Goal: Navigation & Orientation: Find specific page/section

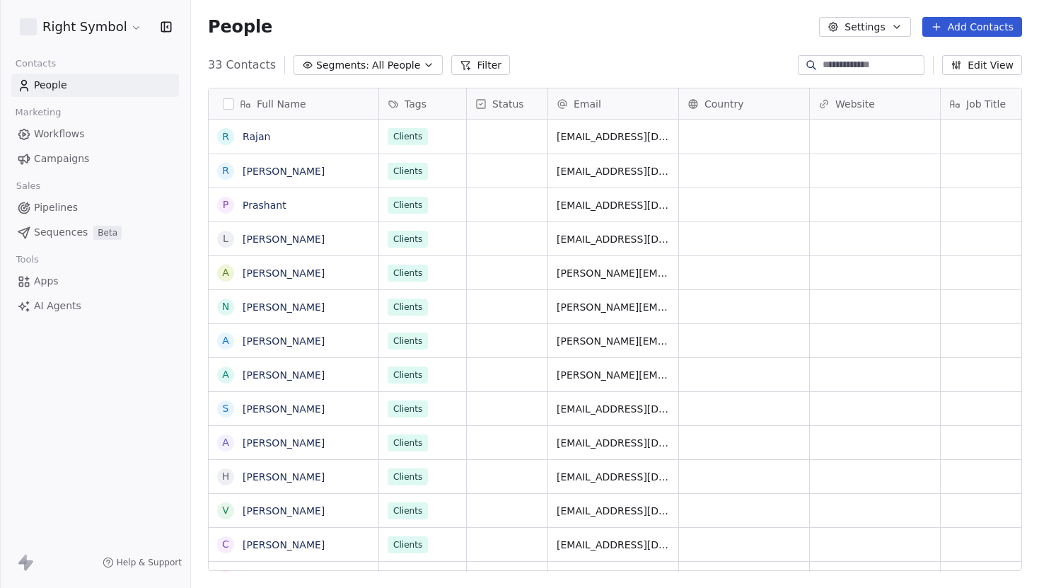
scroll to position [517, 848]
click at [120, 32] on html "Right Symbol Contacts People Marketing Workflows Campaigns Sales Pipelines Sequ…" at bounding box center [519, 294] width 1039 height 588
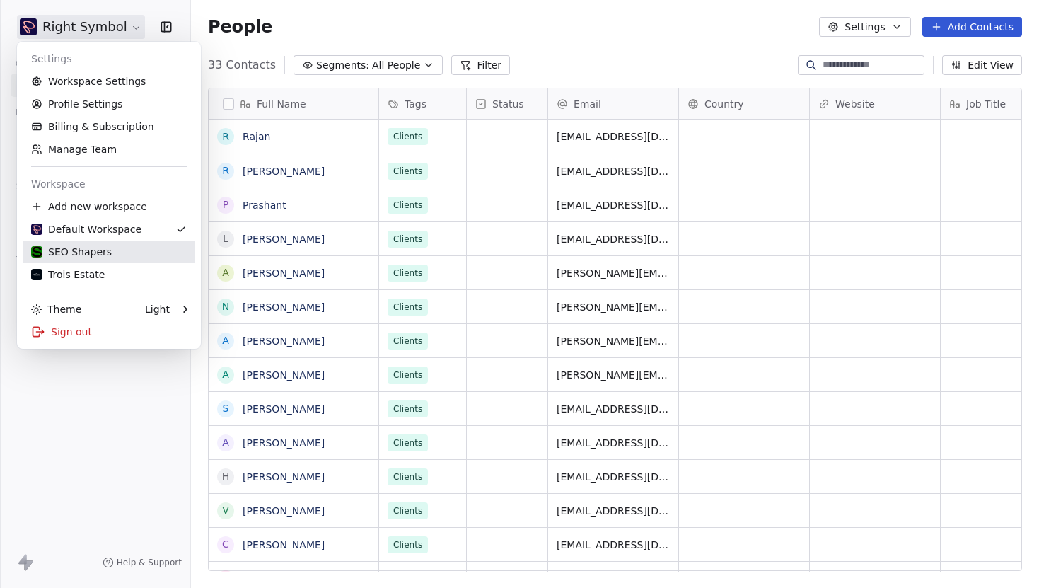
click at [80, 258] on div "SEO Shapers" at bounding box center [71, 252] width 81 height 14
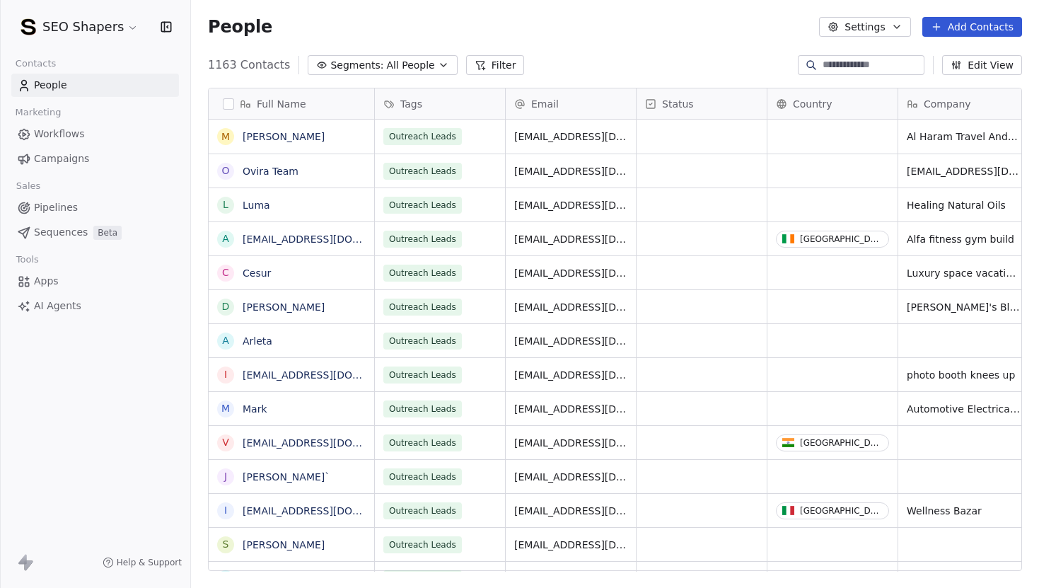
click at [58, 156] on span "Campaigns" at bounding box center [61, 158] width 55 height 15
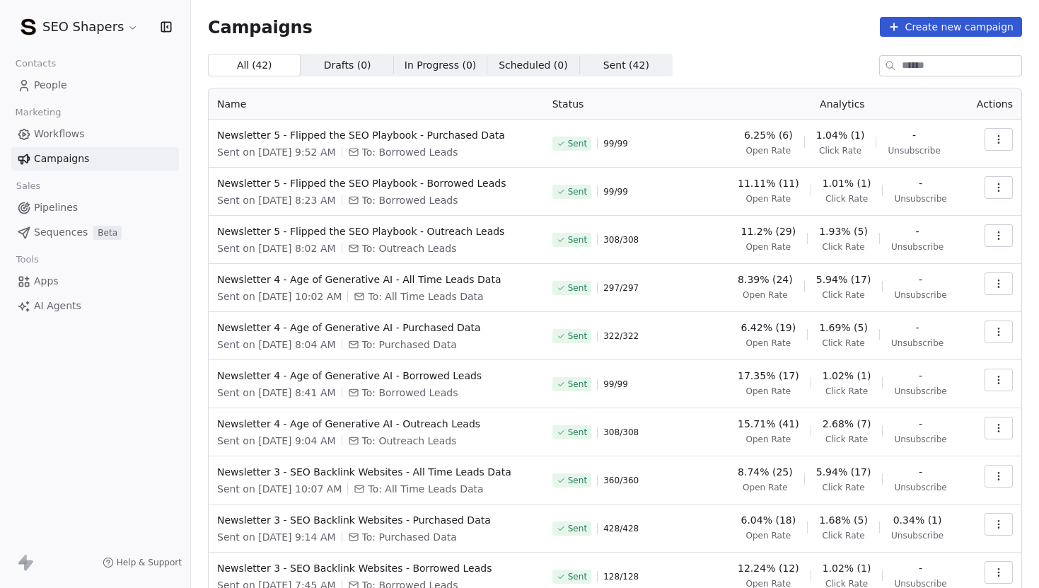
click at [998, 139] on icon "button" at bounding box center [998, 139] width 1 height 1
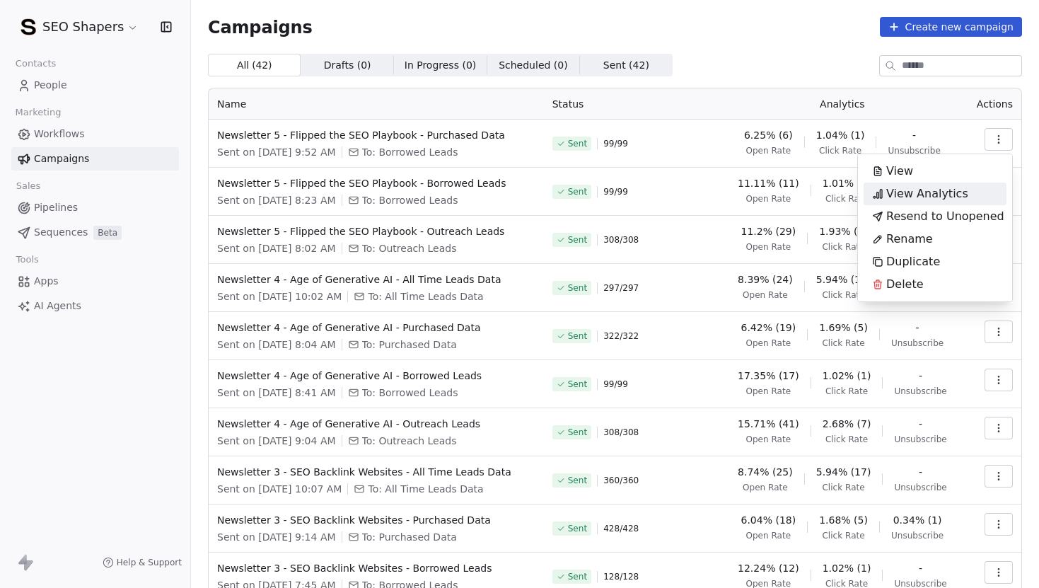
click at [920, 192] on span "View Analytics" at bounding box center [928, 193] width 82 height 17
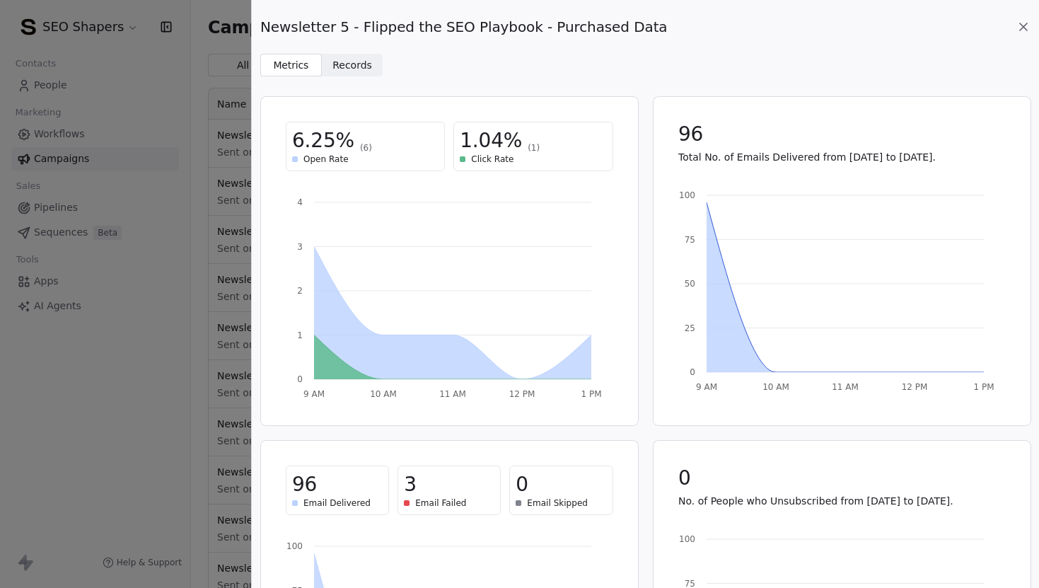
click at [1027, 29] on icon at bounding box center [1024, 27] width 14 height 14
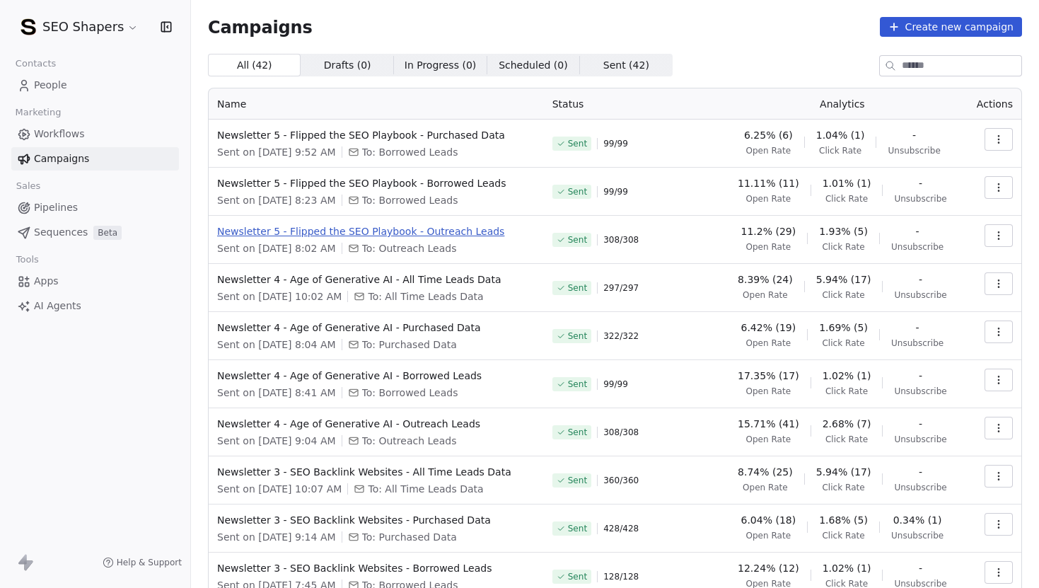
click at [449, 234] on span "Newsletter 5 - Flipped the SEO Playbook - Outreach Leads" at bounding box center [376, 231] width 318 height 14
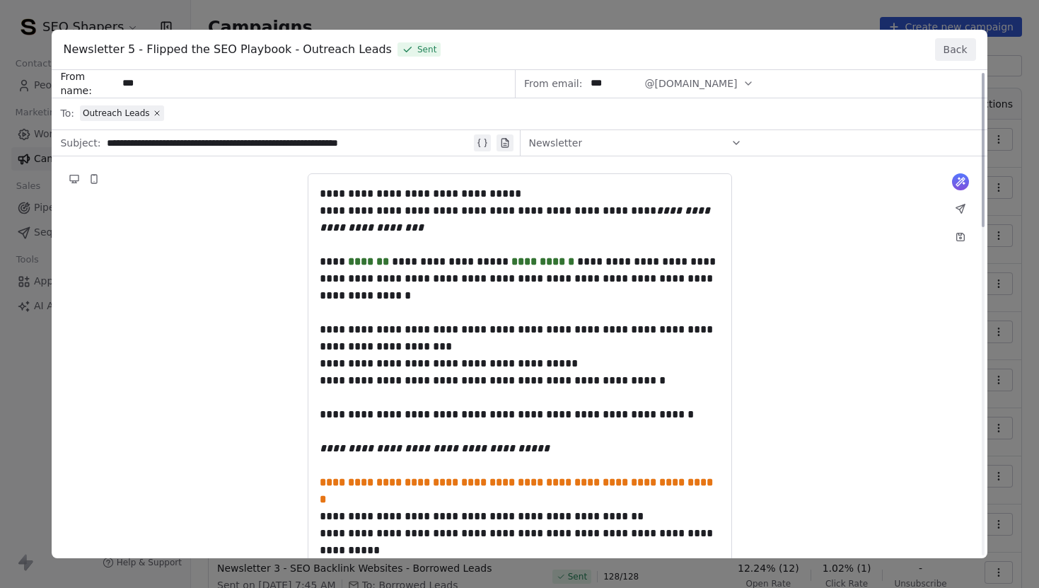
click at [953, 48] on button "Back" at bounding box center [955, 49] width 41 height 23
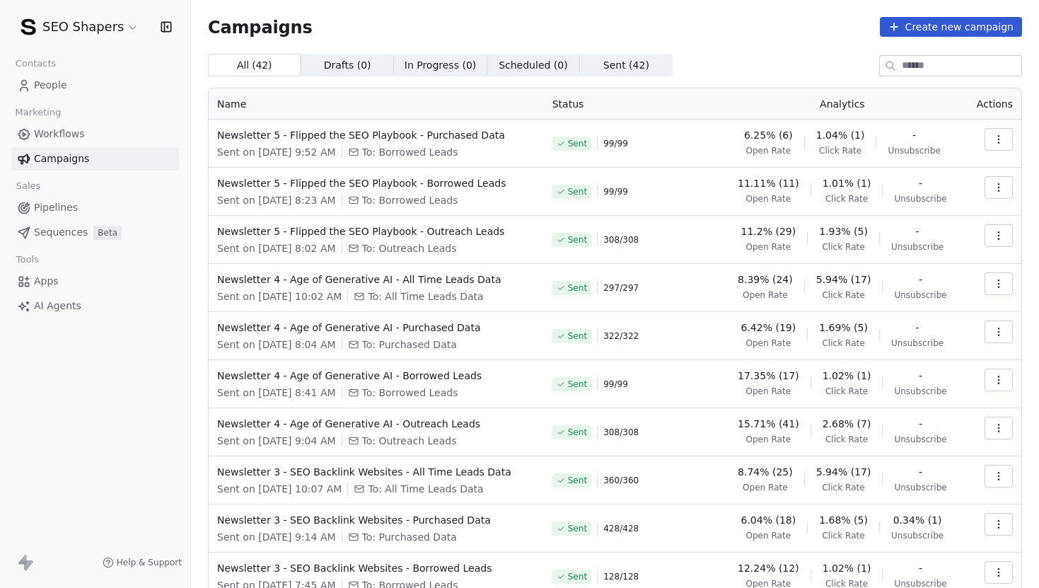
click at [53, 278] on span "Apps" at bounding box center [46, 281] width 25 height 15
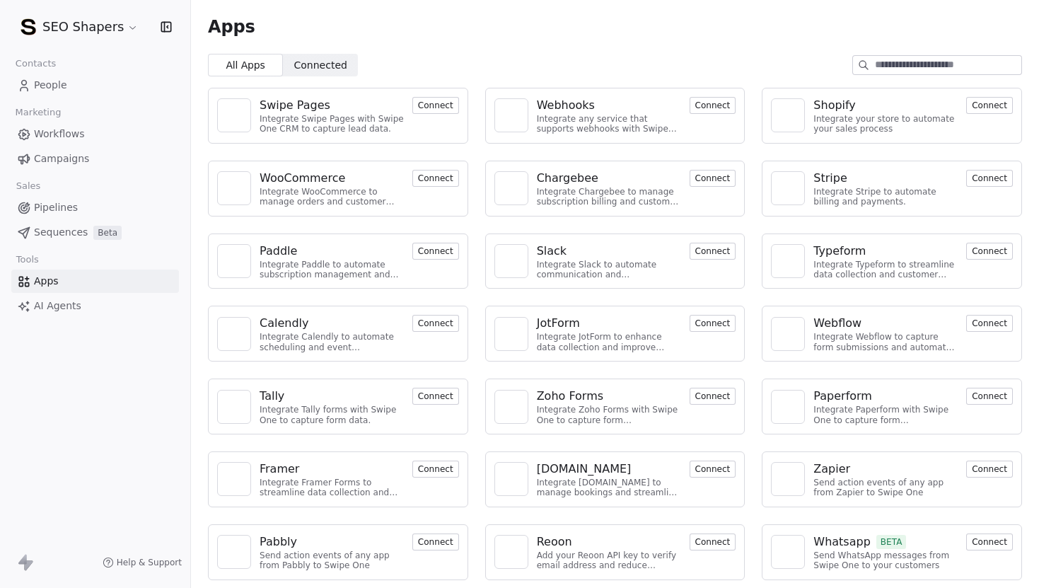
scroll to position [3, 0]
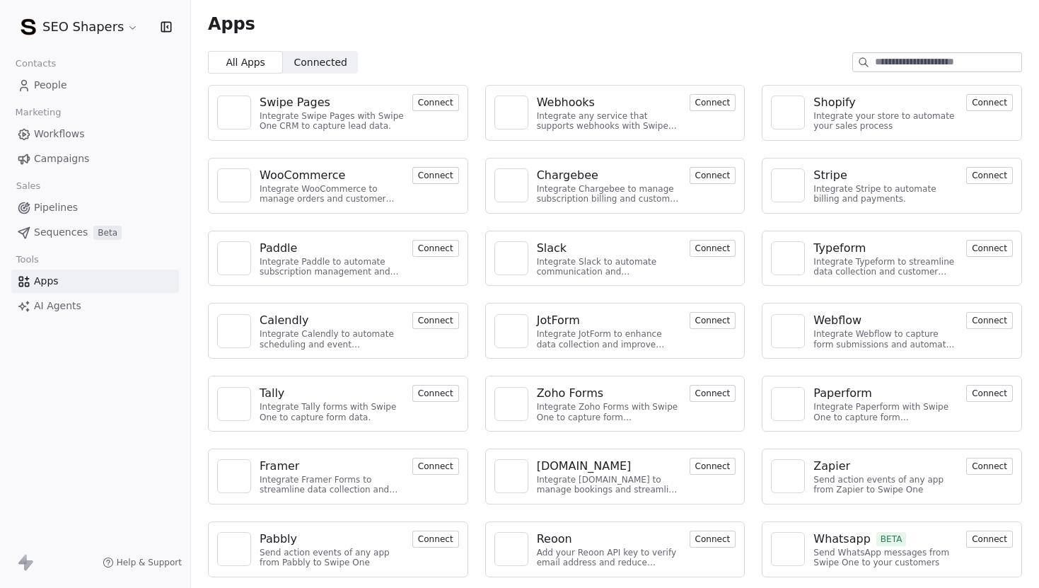
click at [90, 14] on html "SEO Shapers Contacts People Marketing Workflows Campaigns Sales Pipelines Seque…" at bounding box center [519, 294] width 1039 height 588
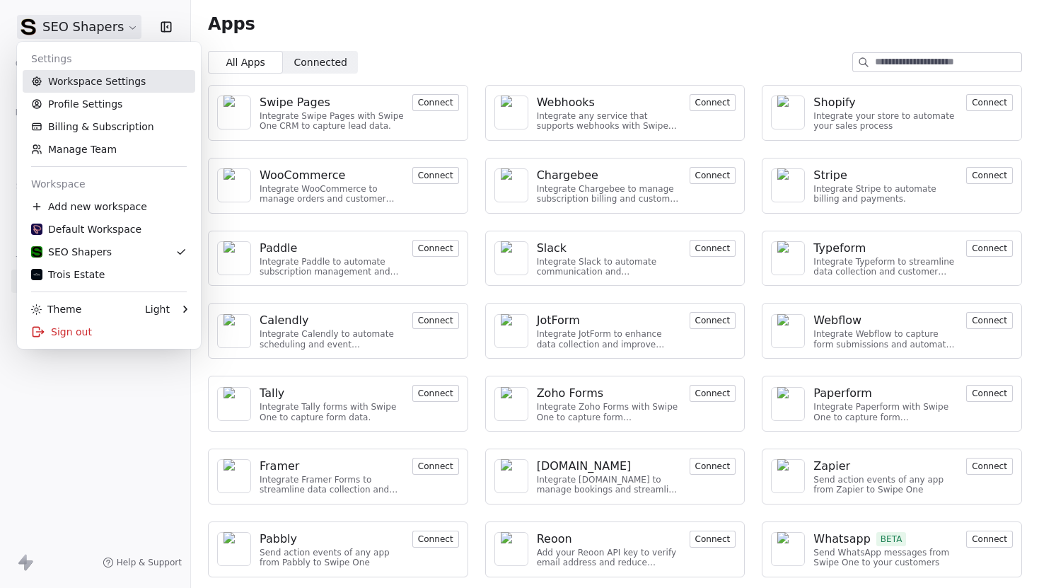
click at [131, 80] on link "Workspace Settings" at bounding box center [109, 81] width 173 height 23
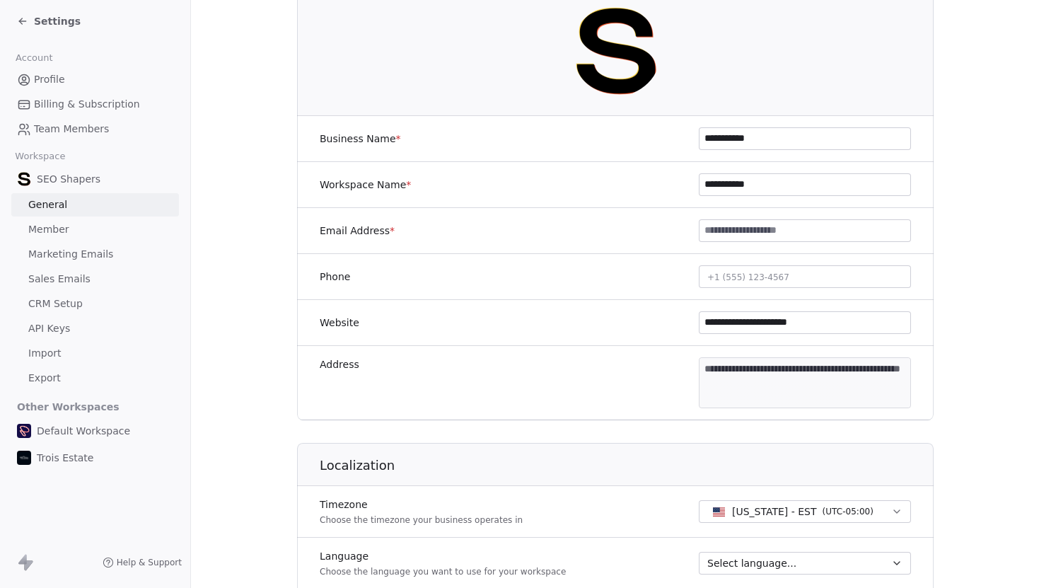
scroll to position [30, 0]
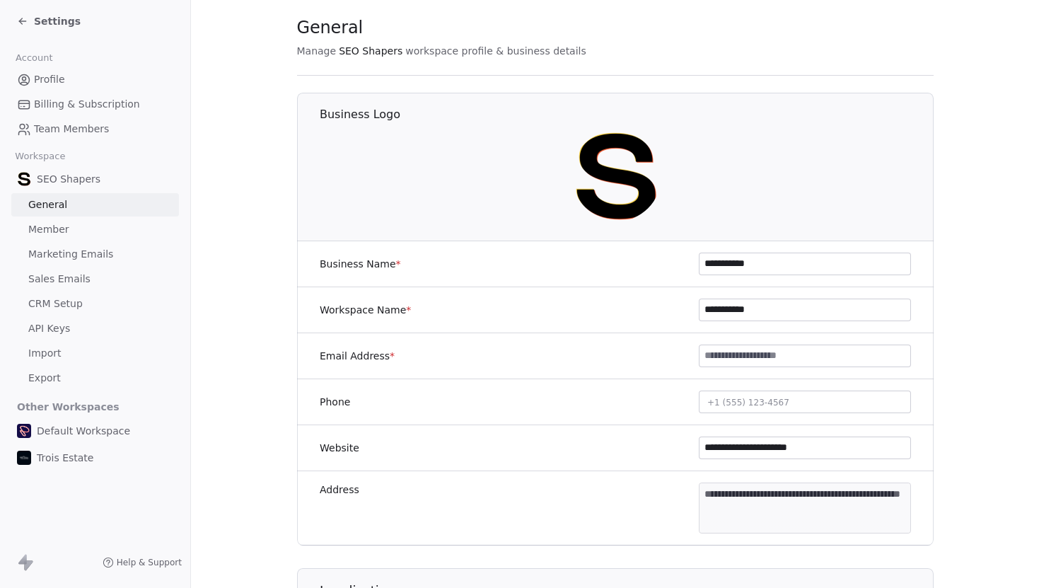
click at [70, 356] on link "Import" at bounding box center [95, 353] width 168 height 23
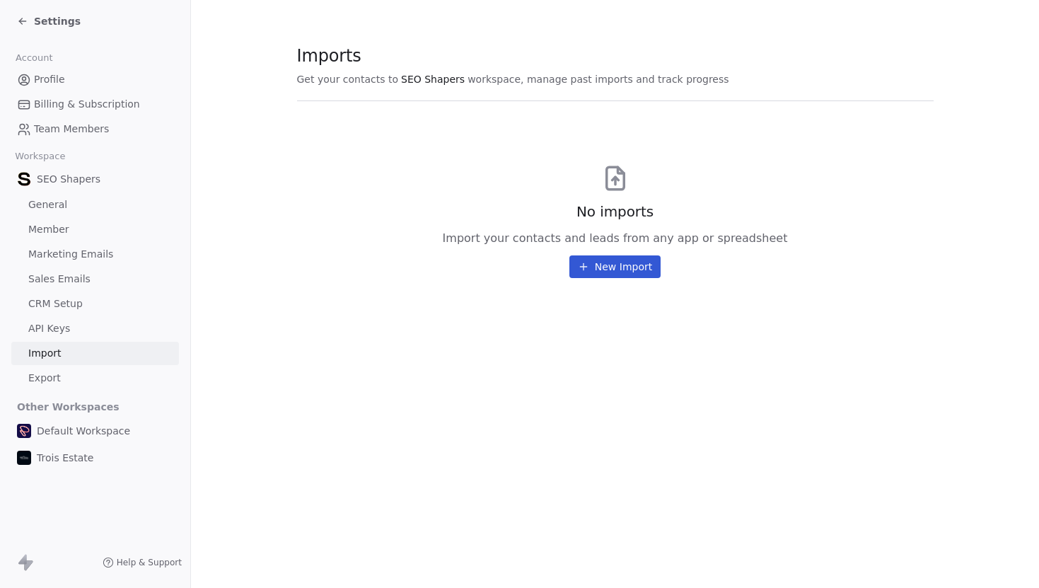
click at [46, 22] on span "Settings" at bounding box center [57, 21] width 47 height 14
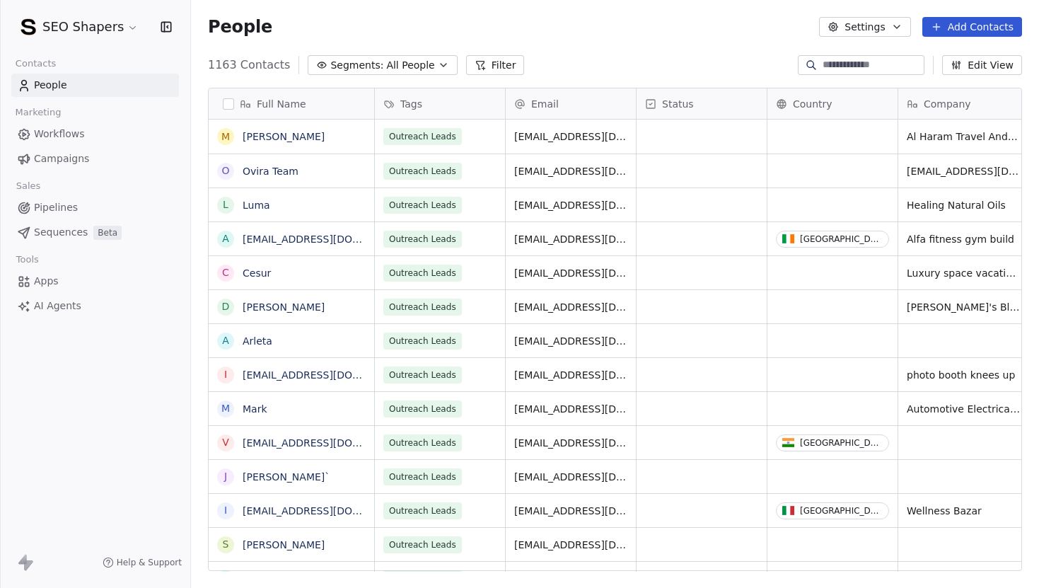
scroll to position [517, 848]
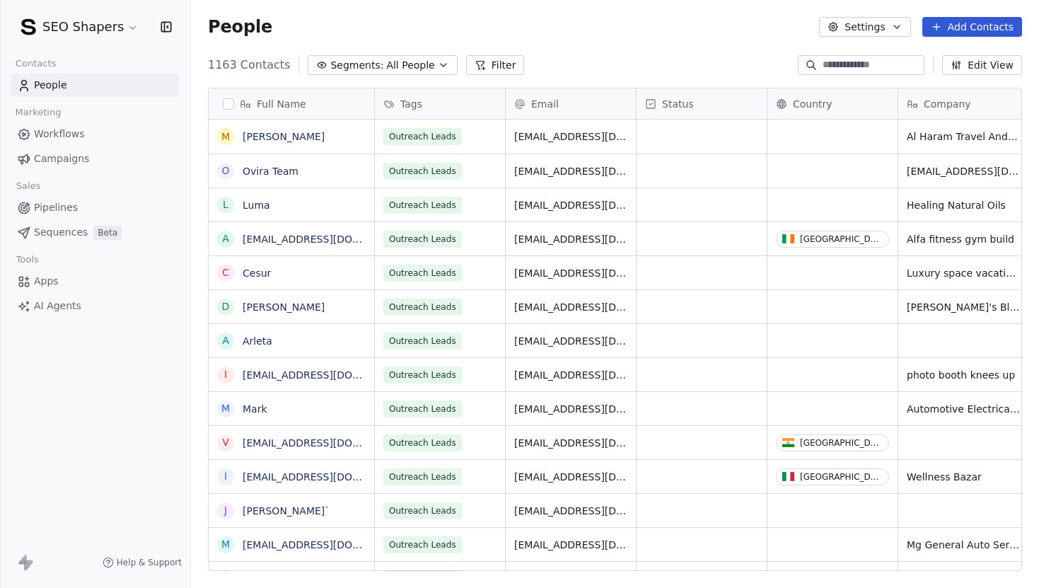
click at [68, 127] on span "Workflows" at bounding box center [59, 134] width 51 height 15
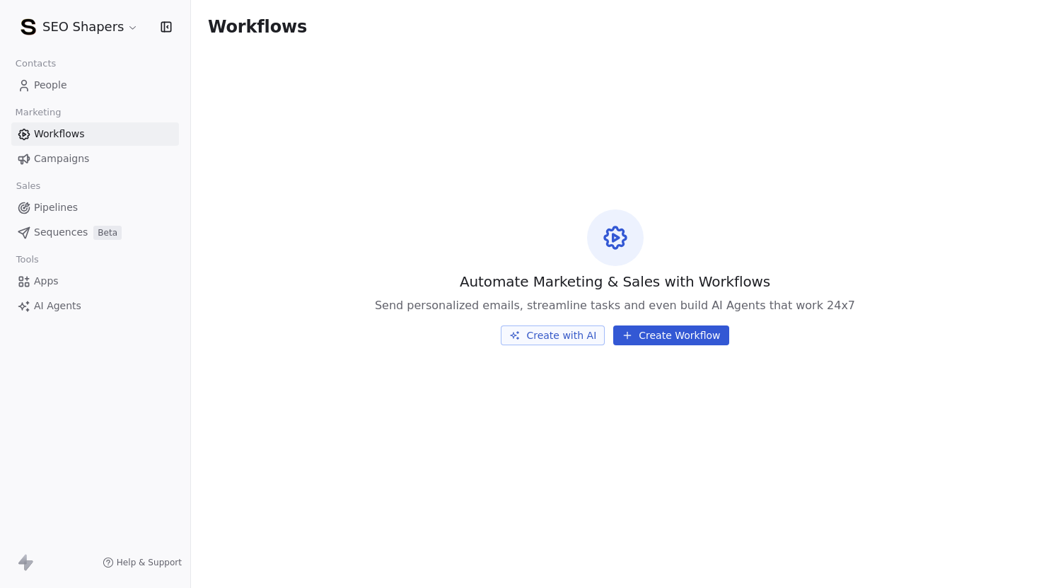
click at [56, 272] on link "Apps" at bounding box center [95, 281] width 168 height 23
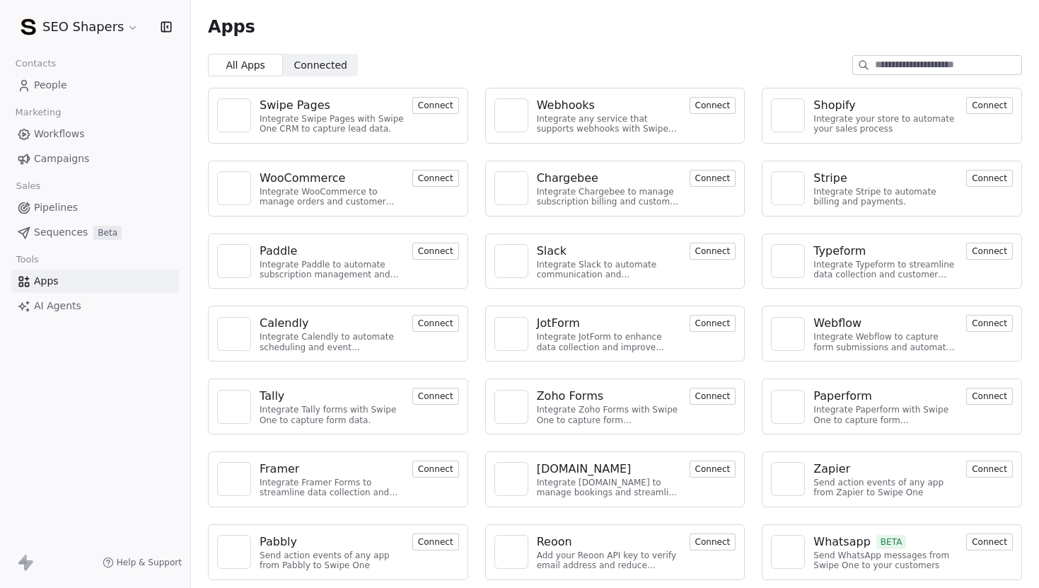
click at [74, 153] on span "Campaigns" at bounding box center [61, 158] width 55 height 15
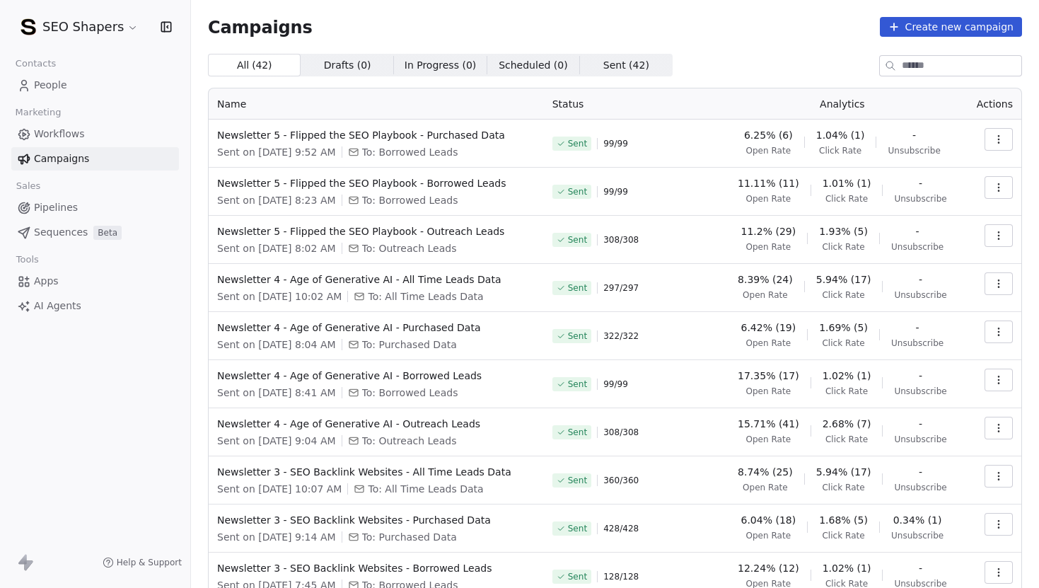
click at [62, 80] on span "People" at bounding box center [50, 85] width 33 height 15
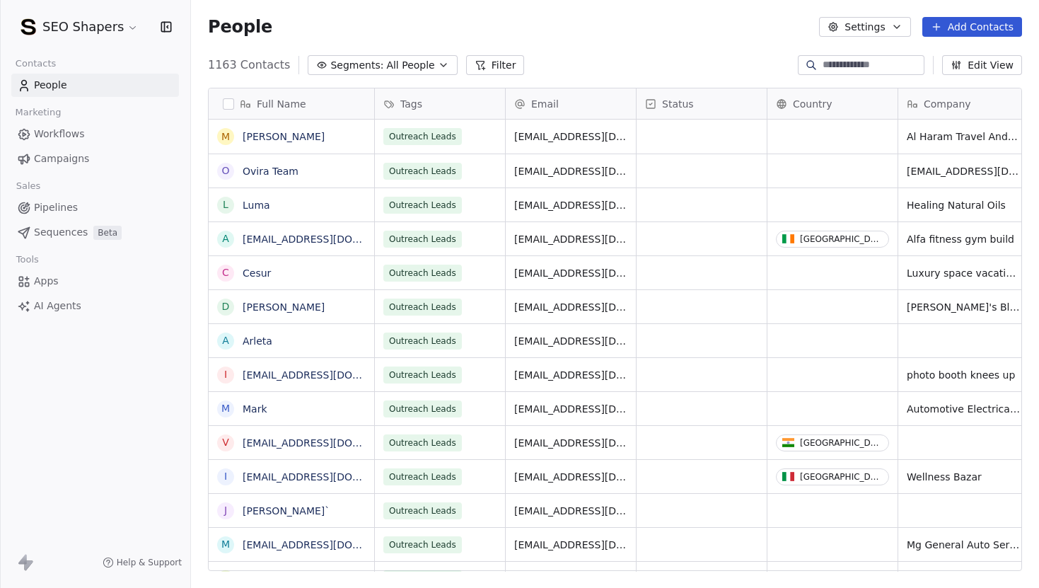
scroll to position [517, 848]
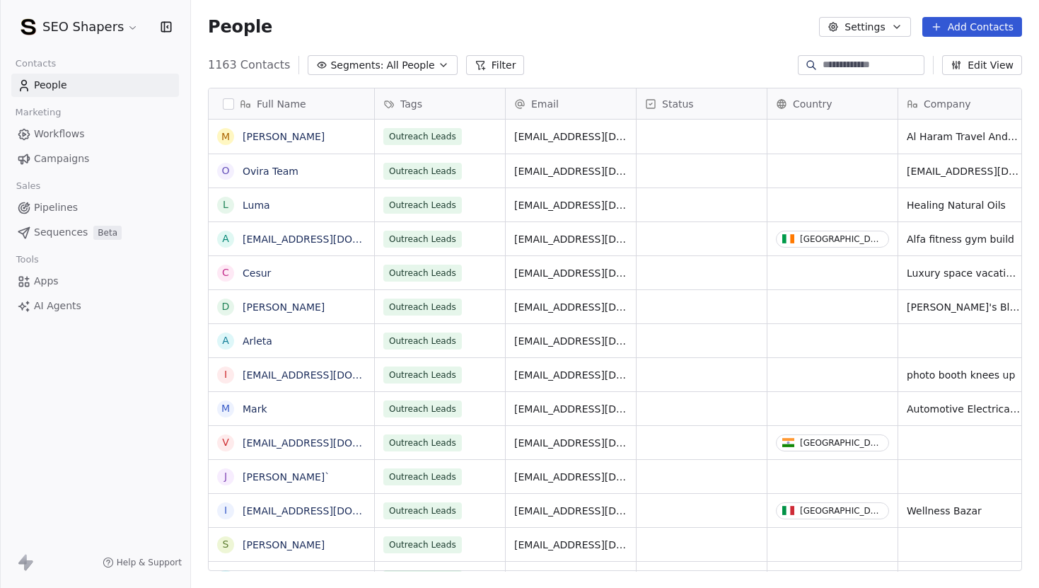
click at [399, 73] on button "Segments: All People" at bounding box center [382, 65] width 149 height 20
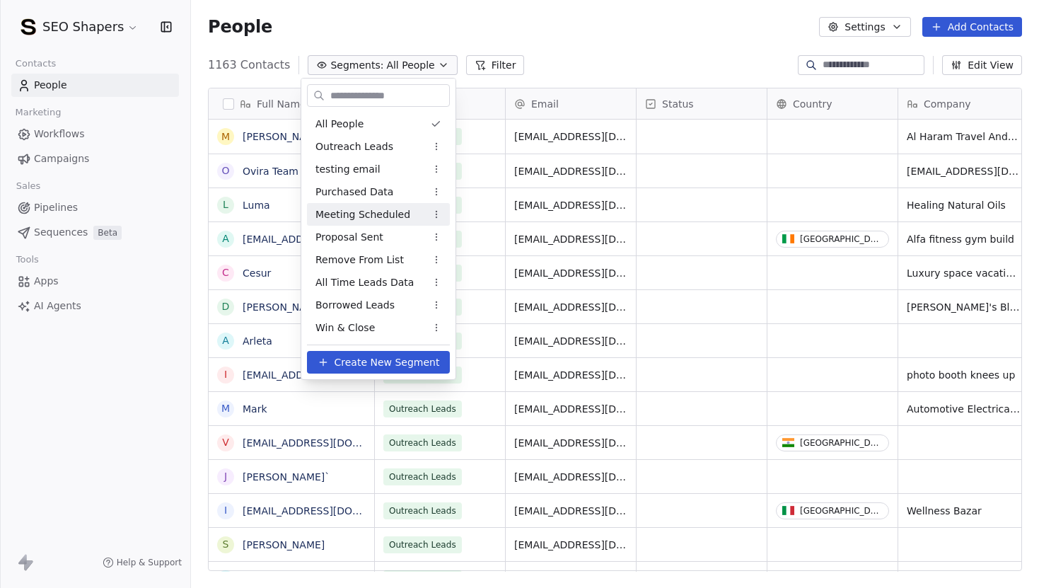
click at [392, 213] on span "Meeting Scheduled" at bounding box center [363, 214] width 95 height 15
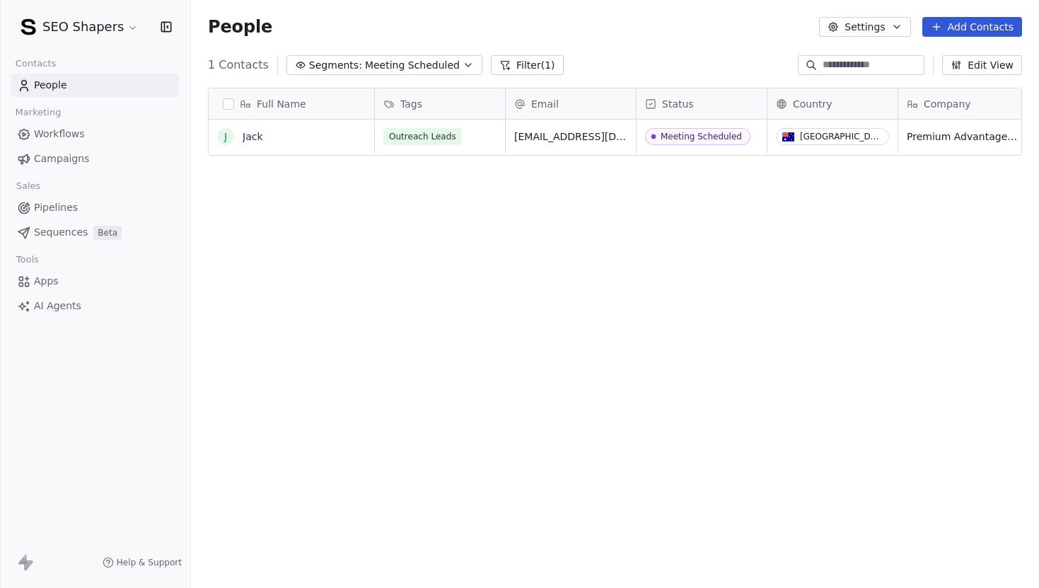
click at [429, 69] on span "Meeting Scheduled" at bounding box center [412, 65] width 95 height 15
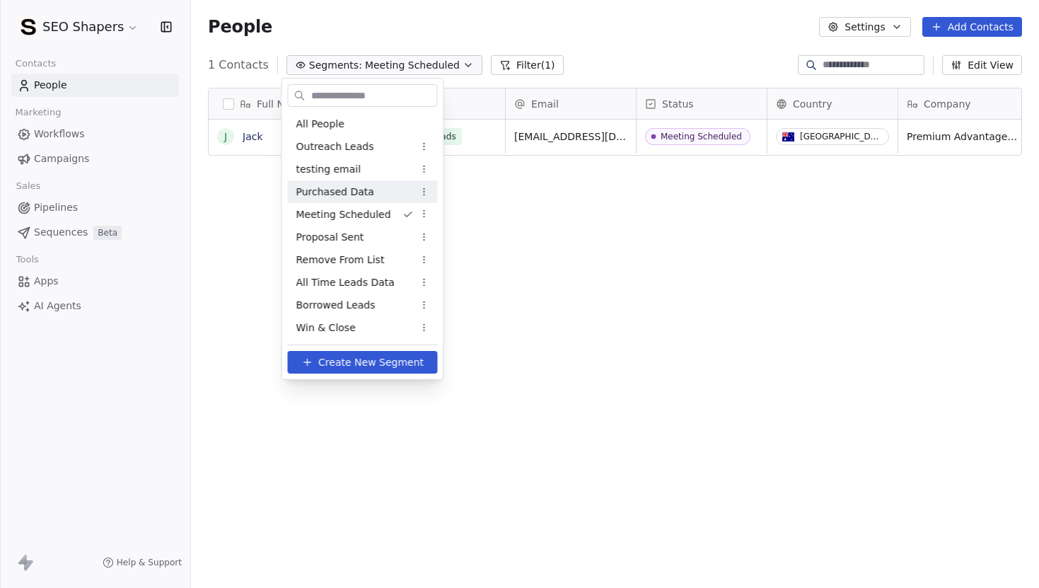
click at [364, 183] on div "Purchased Data" at bounding box center [363, 191] width 150 height 23
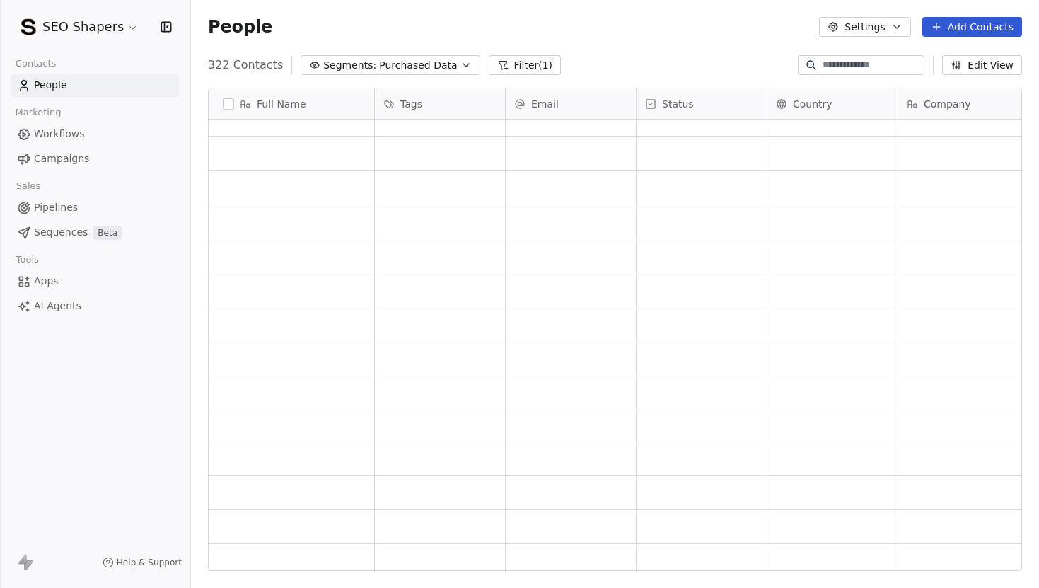
scroll to position [0, 0]
